Goal: Information Seeking & Learning: Learn about a topic

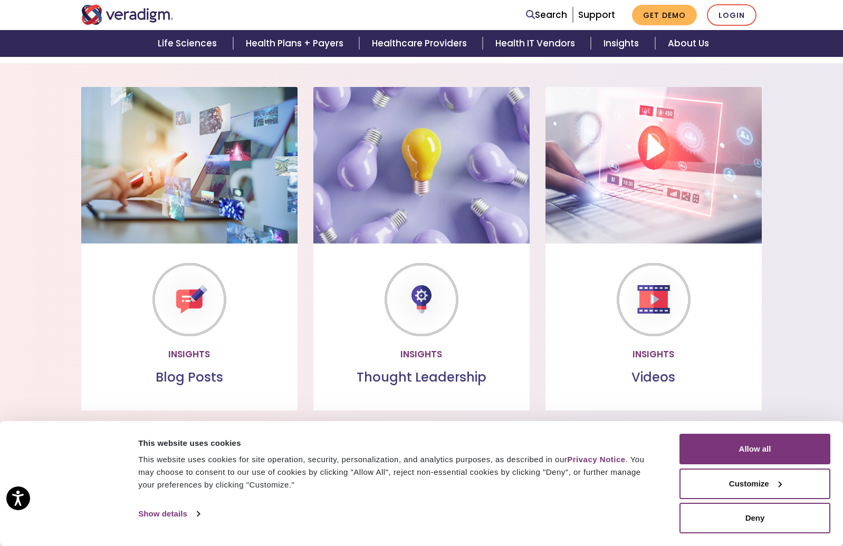
scroll to position [821, 0]
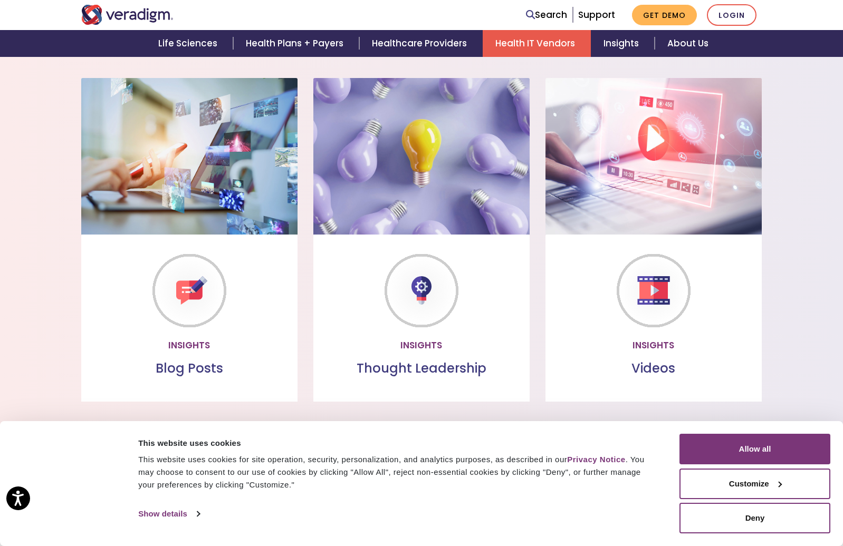
click at [554, 40] on link "Health IT Vendors" at bounding box center [537, 43] width 108 height 27
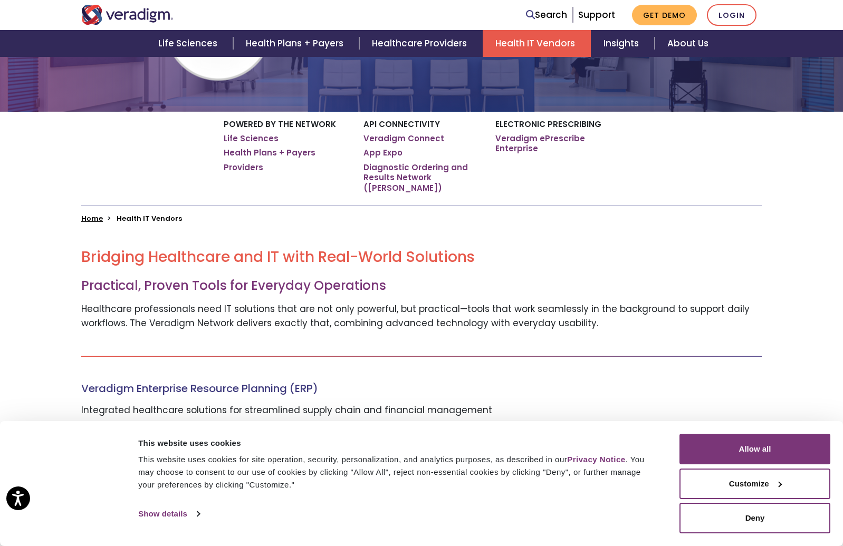
scroll to position [170, 0]
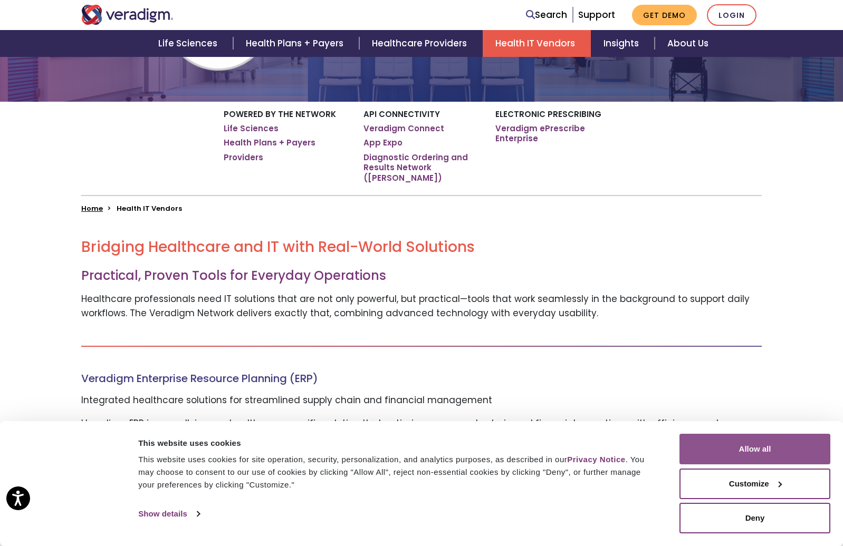
click at [747, 446] on button "Allow all" at bounding box center [754, 449] width 151 height 31
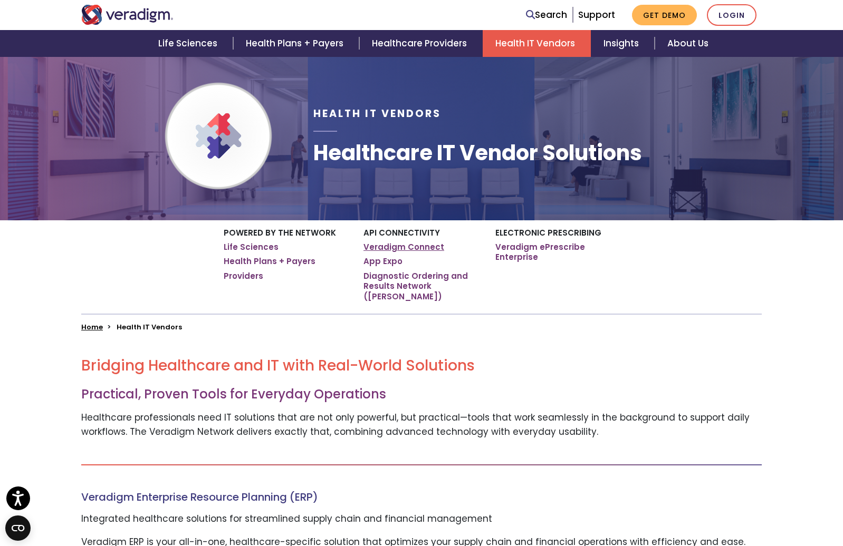
scroll to position [0, 0]
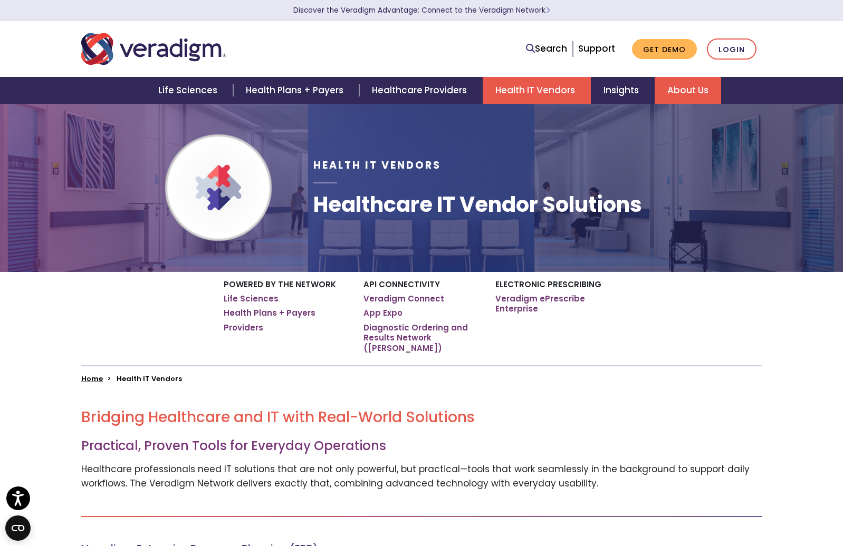
click at [684, 86] on link "About Us" at bounding box center [688, 90] width 66 height 27
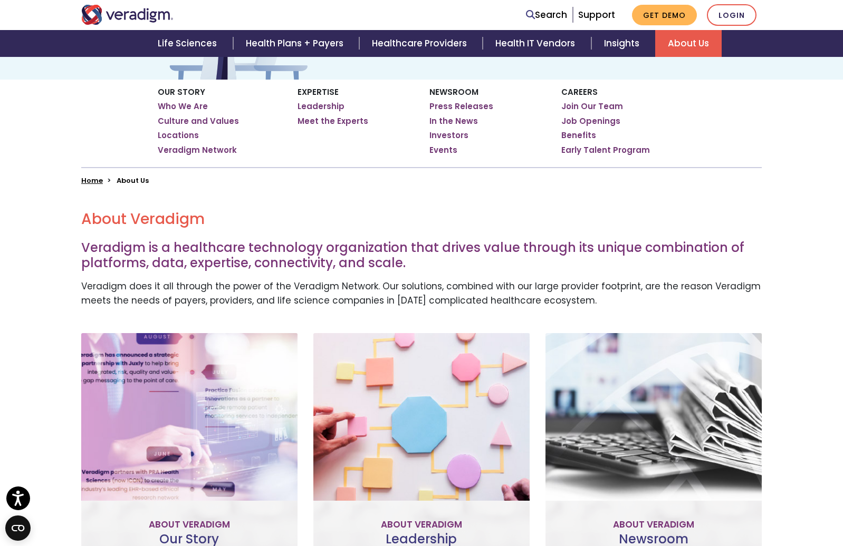
scroll to position [255, 0]
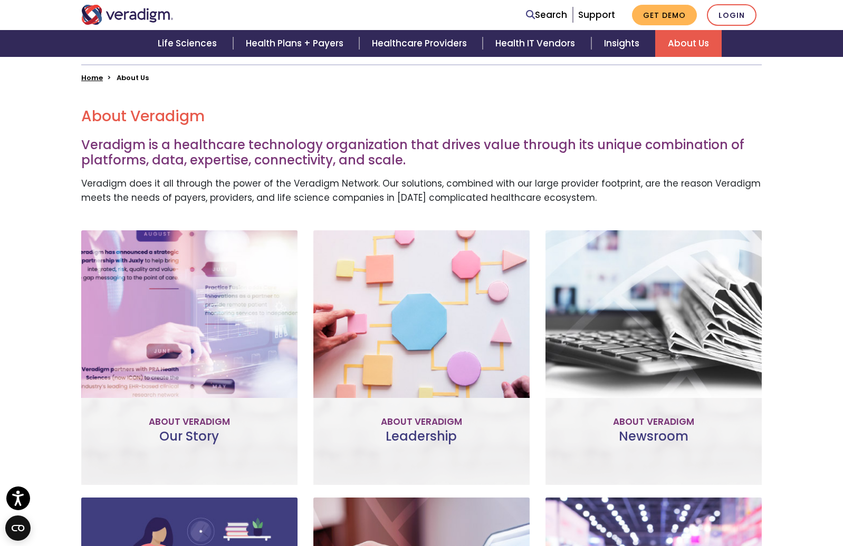
click at [146, 13] on img "Veradigm logo" at bounding box center [127, 15] width 92 height 20
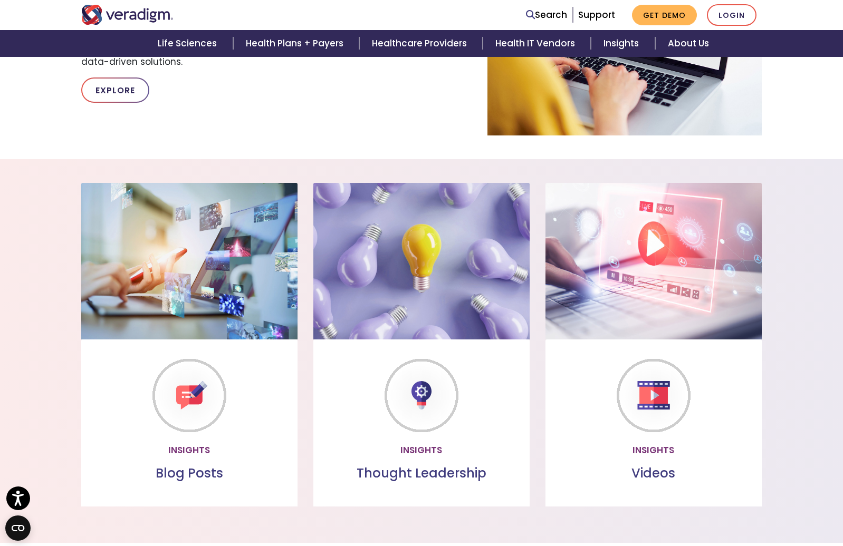
scroll to position [559, 0]
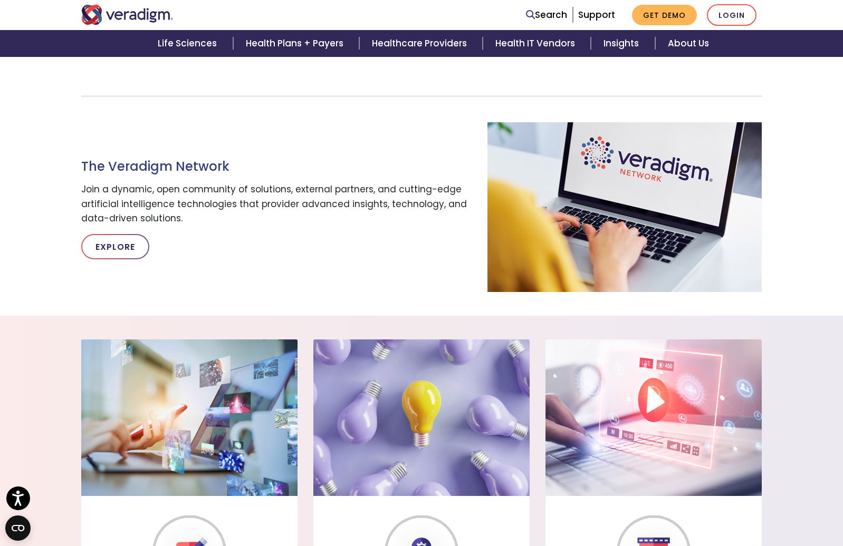
click at [150, 247] on p "Explore" at bounding box center [276, 246] width 390 height 25
click at [122, 246] on link "Explore" at bounding box center [115, 246] width 68 height 25
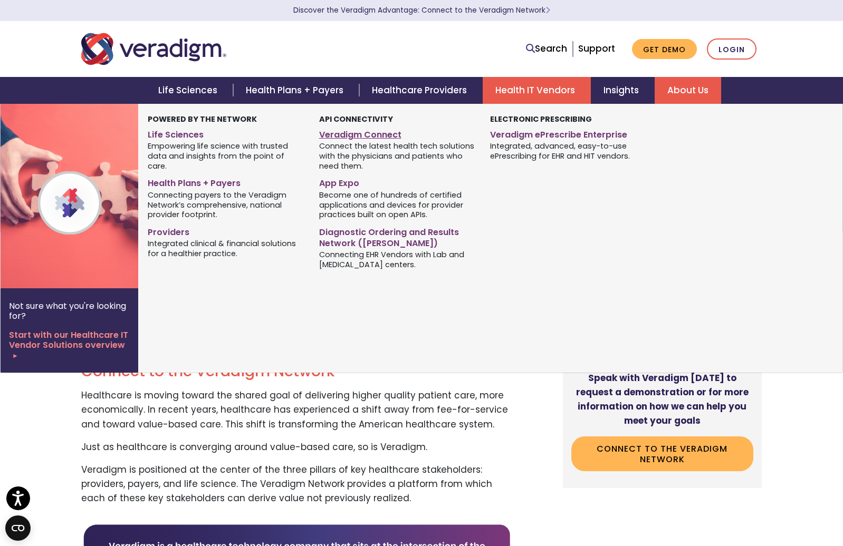
click at [389, 132] on link "Veradigm Connect" at bounding box center [397, 133] width 156 height 15
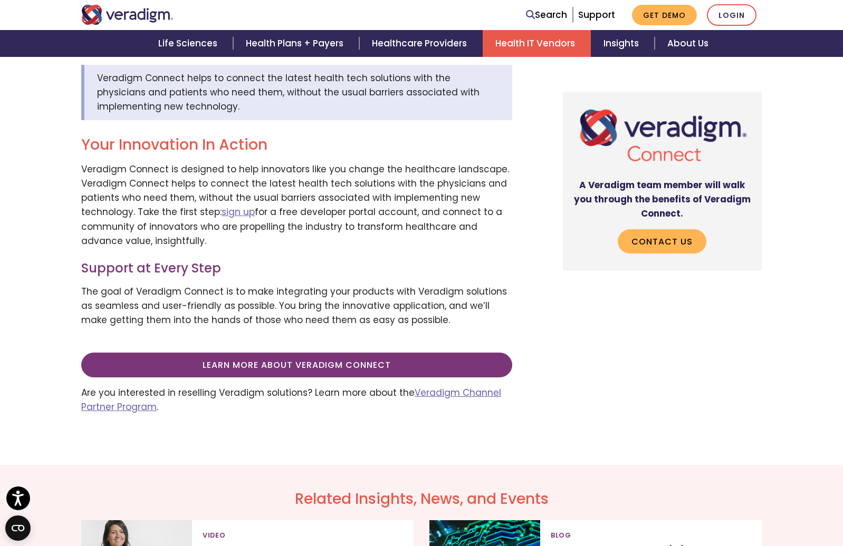
scroll to position [401, 0]
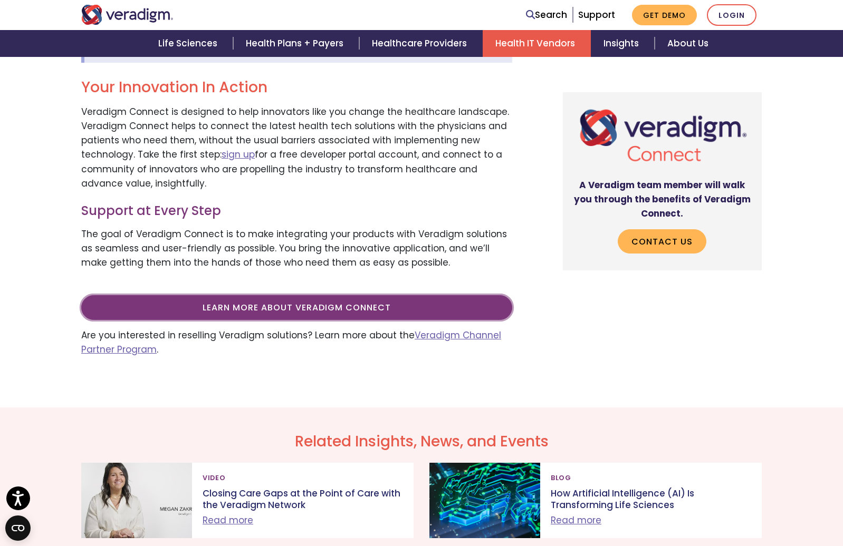
click at [332, 301] on link "Learn more about Veradigm Connect" at bounding box center [296, 307] width 431 height 24
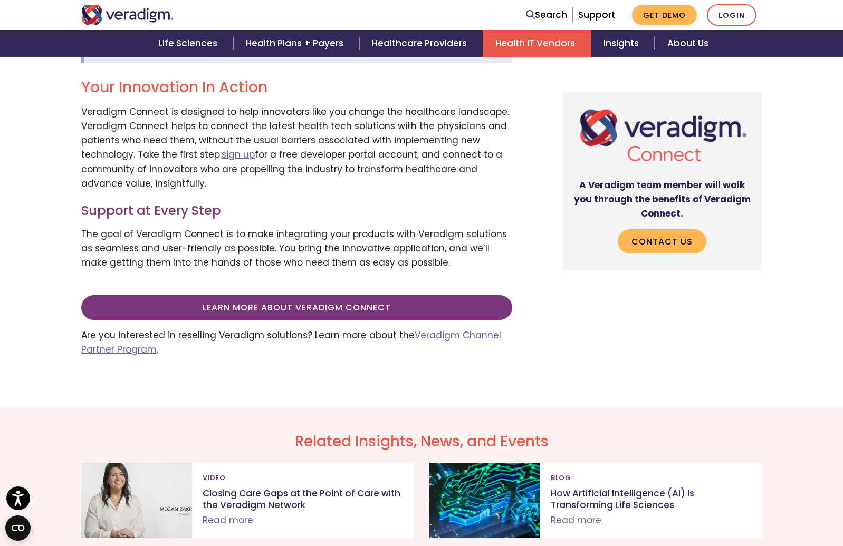
click at [290, 187] on div "Veradigm Connect helps to connect the latest health tech solutions with the phy…" at bounding box center [305, 186] width 464 height 358
click at [234, 148] on link "sign up" at bounding box center [238, 154] width 33 height 13
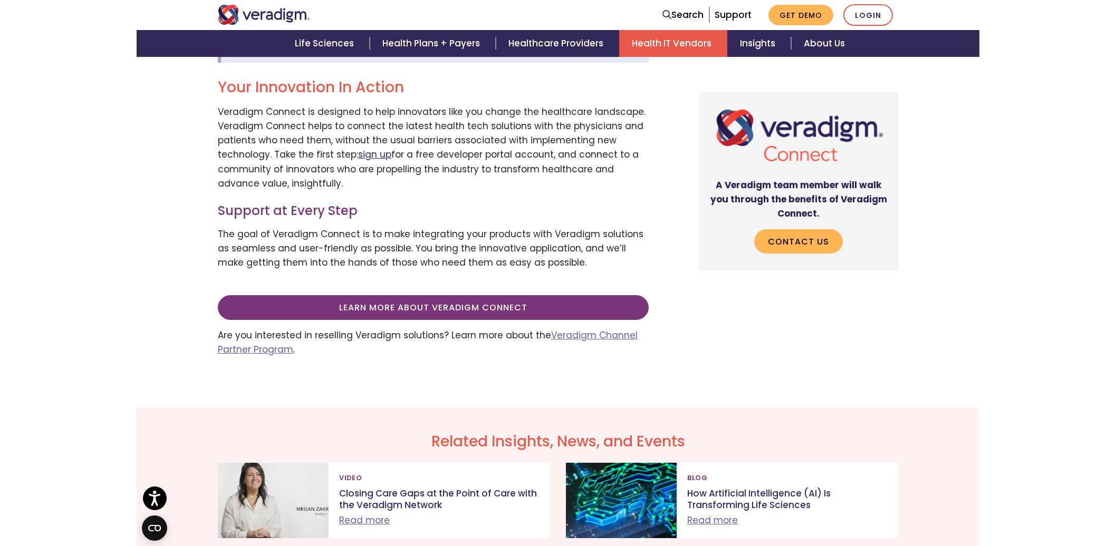
scroll to position [416, 0]
